Goal: Task Accomplishment & Management: Manage account settings

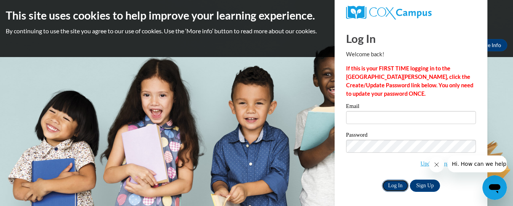
click at [396, 186] on input "Log In" at bounding box center [395, 185] width 27 height 12
click at [390, 133] on label "Password" at bounding box center [411, 136] width 130 height 8
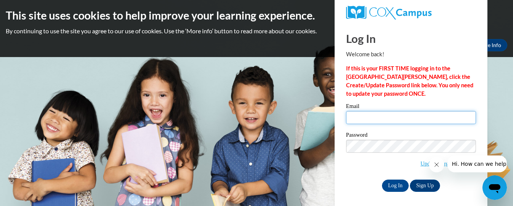
click at [350, 116] on input "Email" at bounding box center [411, 117] width 130 height 13
type input "bm"
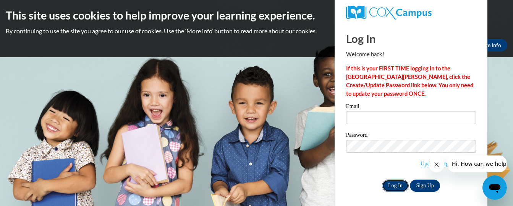
click at [393, 184] on input "Log In" at bounding box center [395, 185] width 27 height 12
click at [371, 167] on span "Update/Forgot Password" at bounding box center [411, 155] width 130 height 32
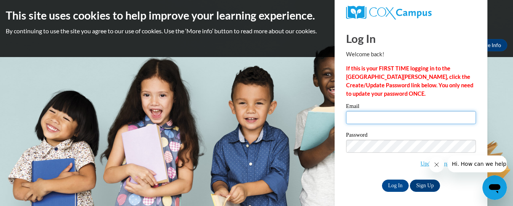
click at [352, 117] on input "Email" at bounding box center [411, 117] width 130 height 13
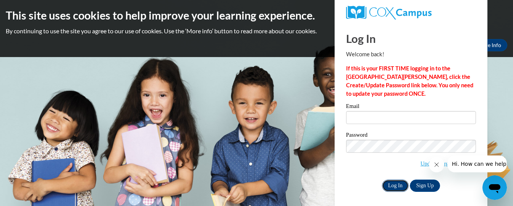
click at [393, 187] on input "Log In" at bounding box center [395, 185] width 27 height 12
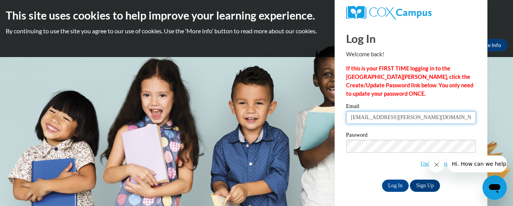
type input "[EMAIL_ADDRESS][PERSON_NAME][DOMAIN_NAME]"
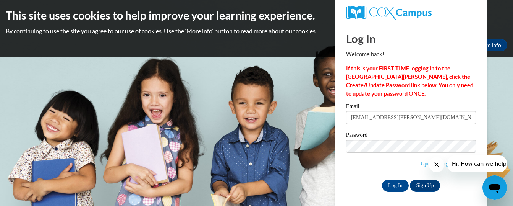
click at [436, 165] on icon "Close message from company" at bounding box center [436, 164] width 6 height 6
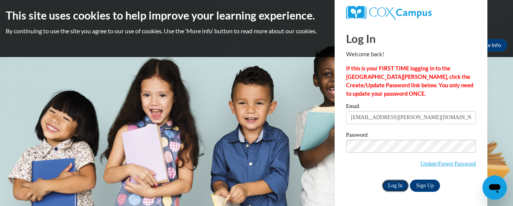
click at [396, 185] on input "Log In" at bounding box center [395, 185] width 27 height 12
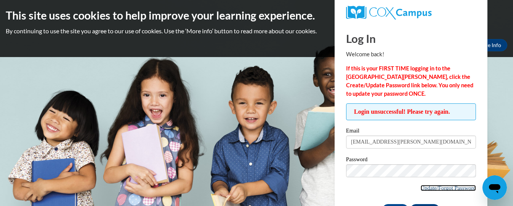
click at [442, 189] on link "Update/Forgot Password" at bounding box center [448, 188] width 55 height 6
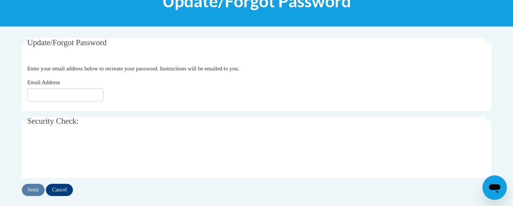
scroll to position [122, 0]
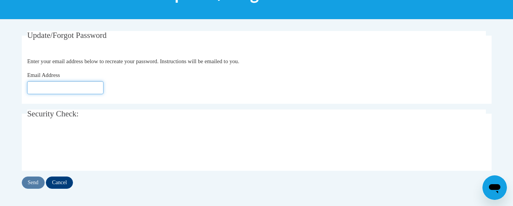
click at [31, 87] on input "Email Address" at bounding box center [65, 87] width 76 height 13
type input "[EMAIL_ADDRESS][DOMAIN_NAME]"
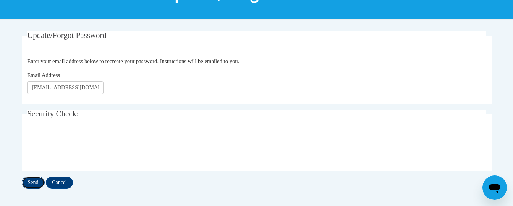
click at [33, 181] on input "Send" at bounding box center [33, 182] width 23 height 12
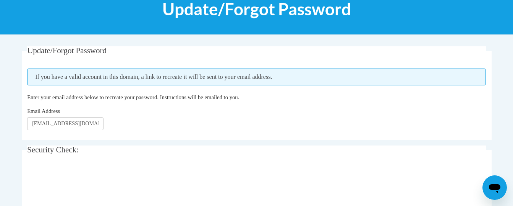
scroll to position [122, 0]
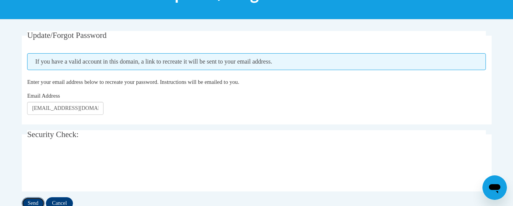
click at [30, 200] on input "Send" at bounding box center [33, 203] width 23 height 12
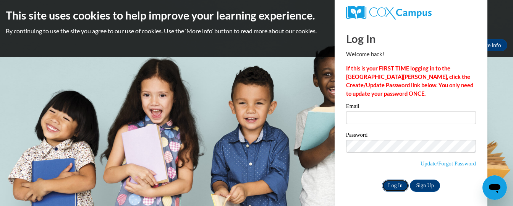
click at [395, 184] on input "Log In" at bounding box center [395, 185] width 27 height 12
click at [394, 135] on label "Password" at bounding box center [411, 136] width 130 height 8
click at [397, 182] on input "Log In" at bounding box center [395, 185] width 27 height 12
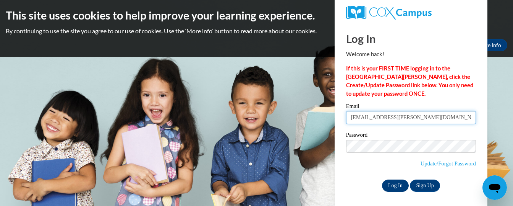
type input "bmcfield@jackson.k12.ms.us"
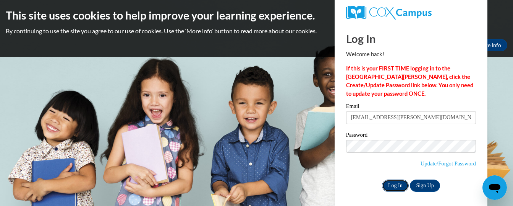
click at [397, 182] on input "Log In" at bounding box center [395, 185] width 27 height 12
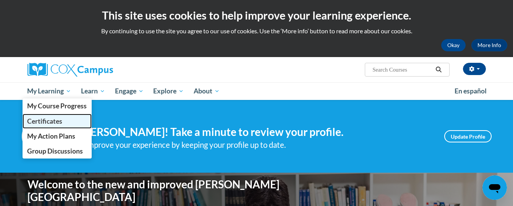
click at [37, 120] on span "Certificates" at bounding box center [44, 121] width 35 height 8
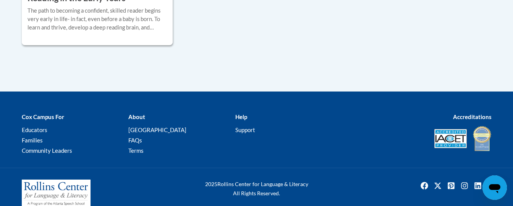
scroll to position [399, 0]
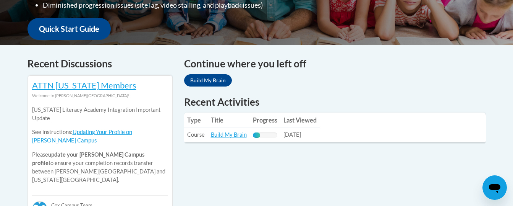
scroll to position [295, 0]
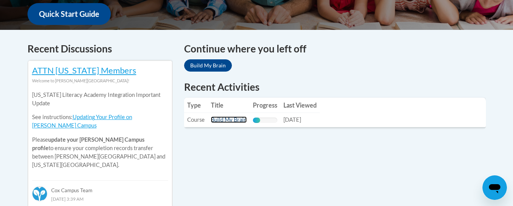
click at [233, 119] on link "Build My Brain" at bounding box center [229, 119] width 36 height 6
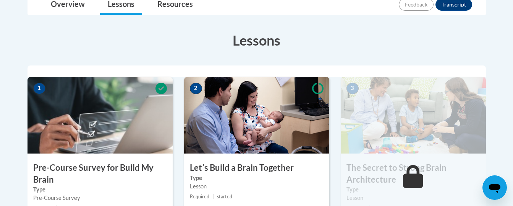
scroll to position [199, 0]
